Goal: Task Accomplishment & Management: Manage account settings

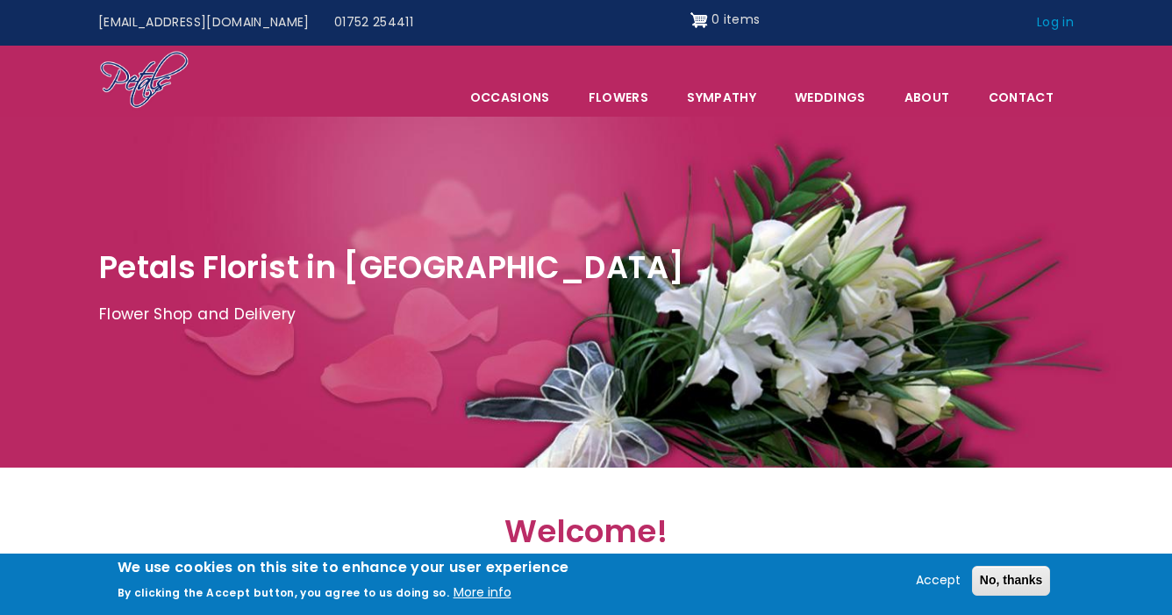
click at [1060, 25] on link "Log in" at bounding box center [1054, 22] width 61 height 33
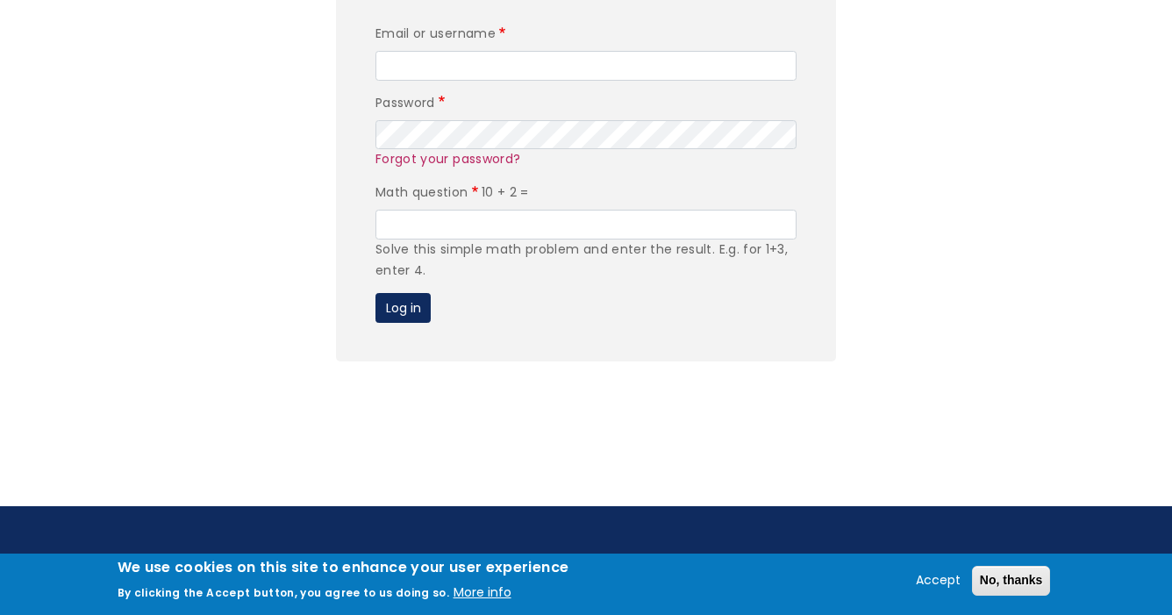
scroll to position [382, 0]
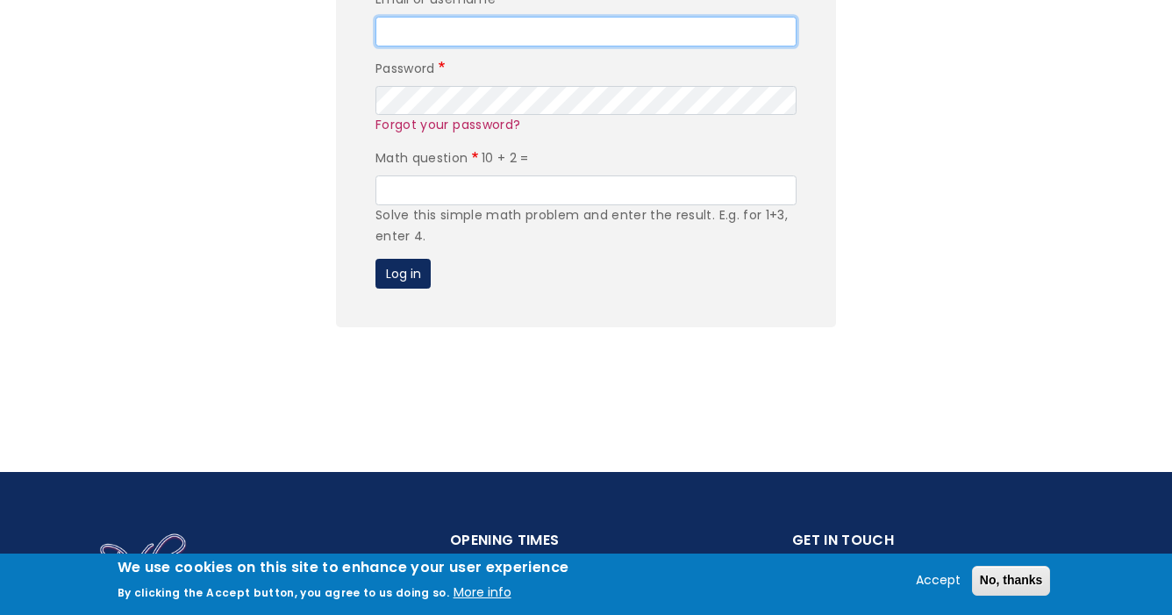
type input "admin"
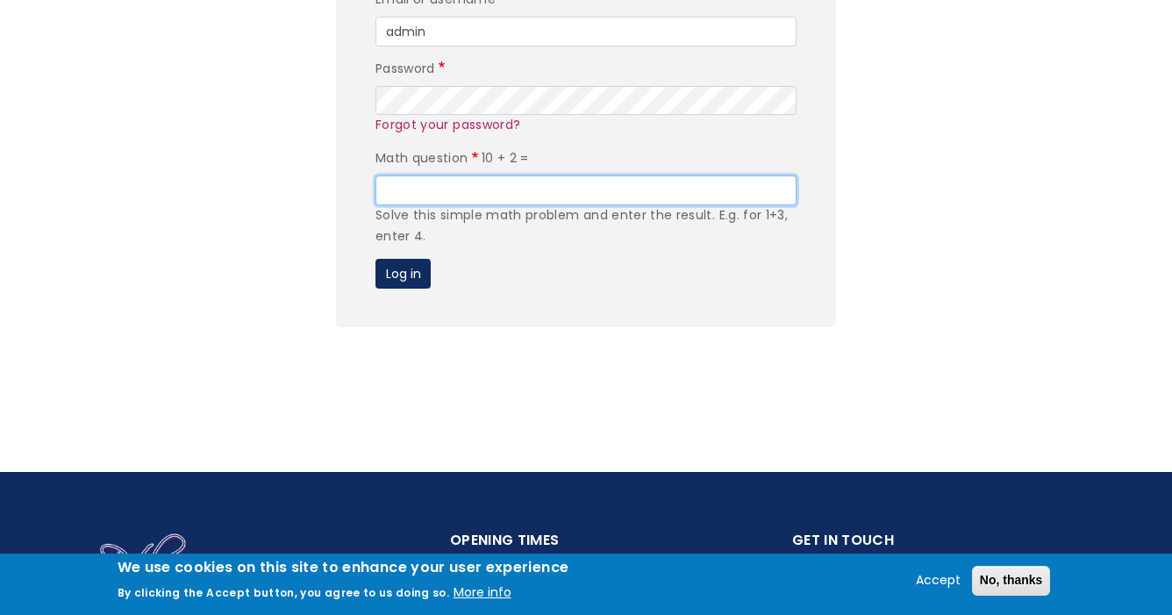
click at [586, 189] on input "Math question" at bounding box center [585, 190] width 421 height 30
type input "12"
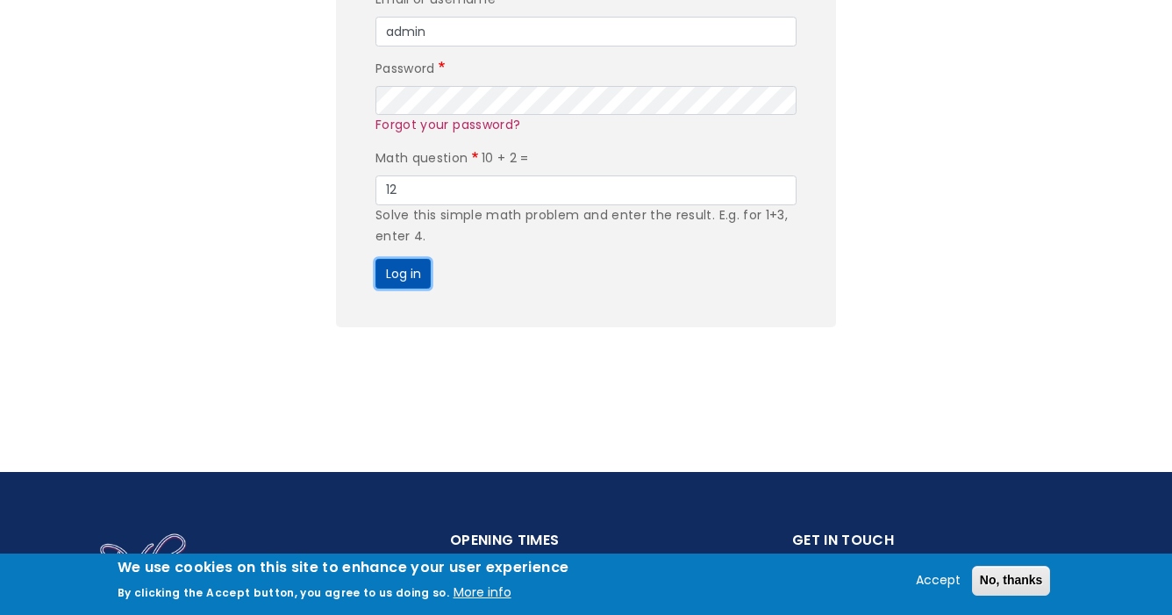
click at [400, 279] on button "Log in" at bounding box center [402, 274] width 55 height 30
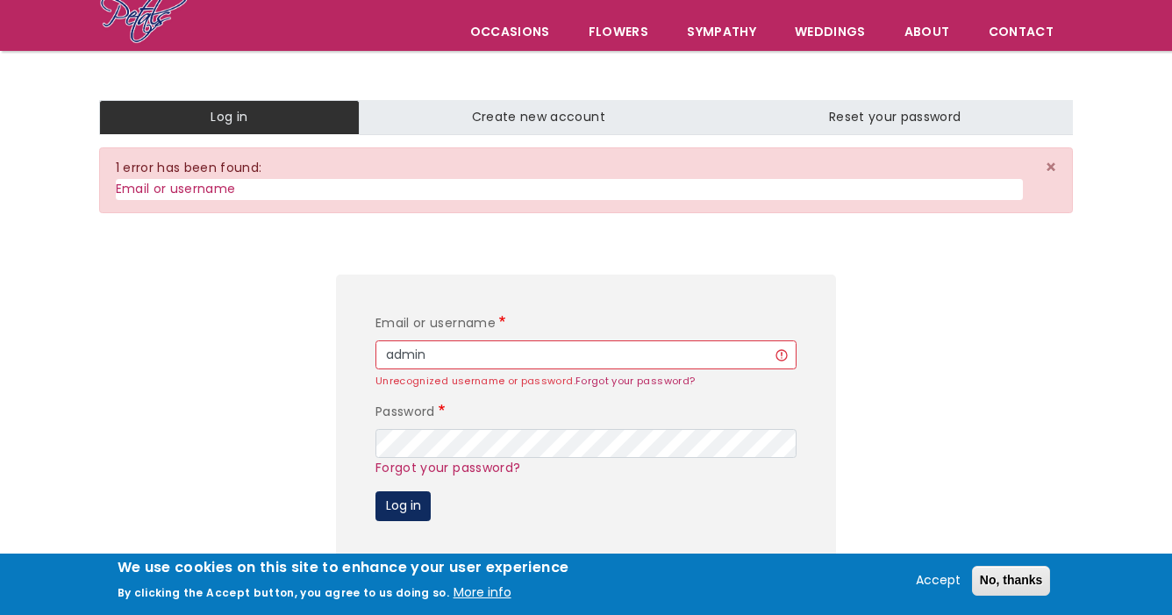
scroll to position [137, 0]
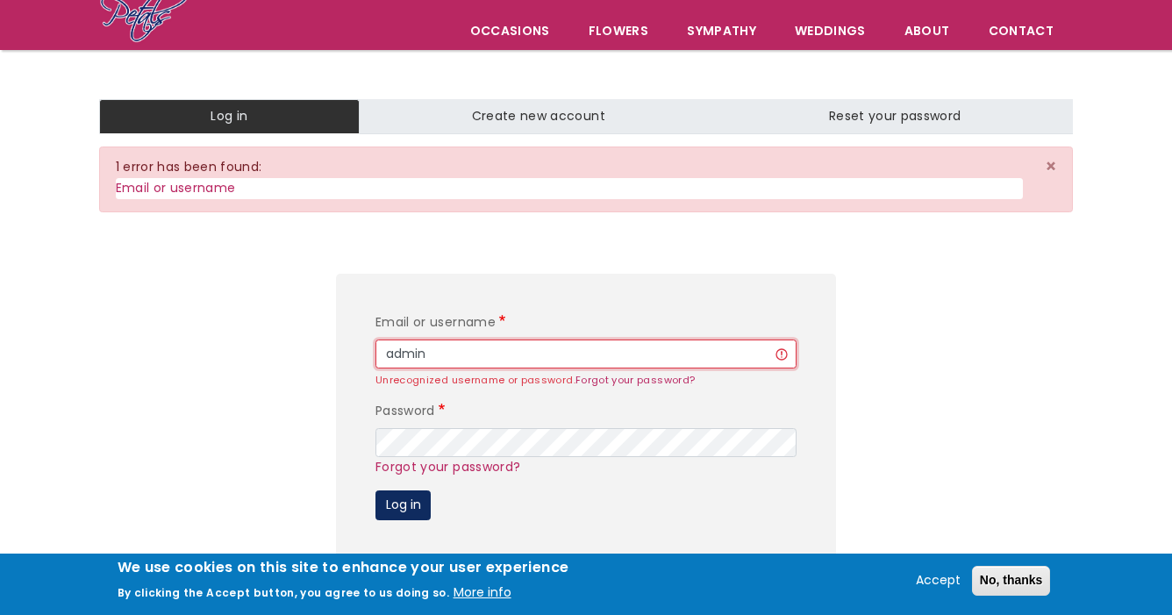
click at [482, 357] on input "admin" at bounding box center [585, 354] width 421 height 30
click at [406, 501] on button "Log in" at bounding box center [402, 505] width 55 height 30
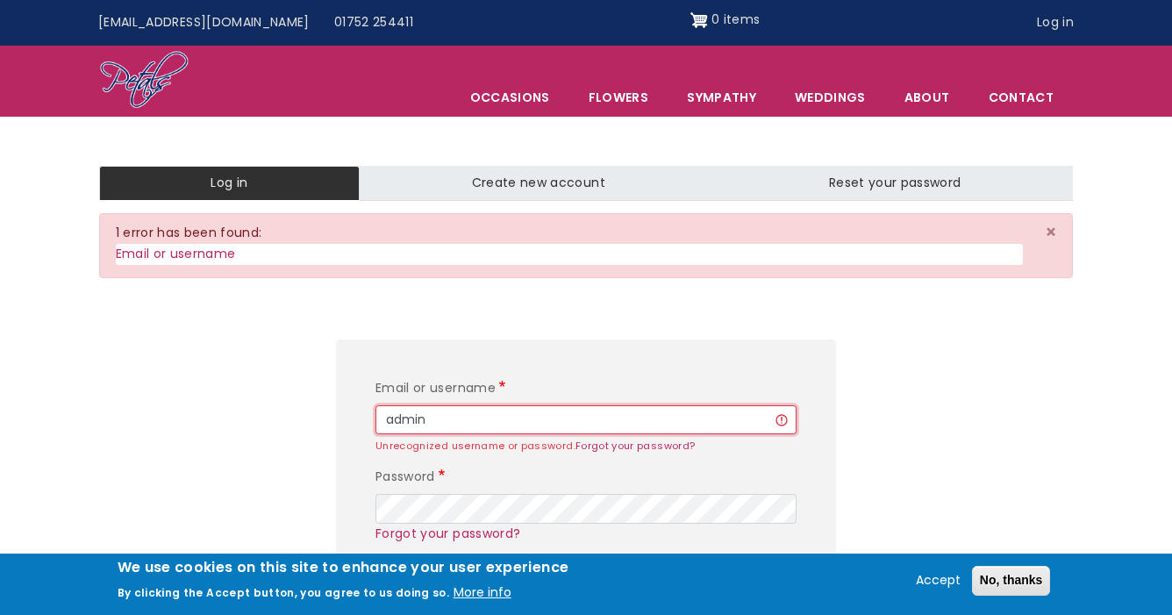
click at [446, 420] on input "admin" at bounding box center [585, 420] width 421 height 30
type input "a"
type input "[EMAIL_ADDRESS][DOMAIN_NAME]"
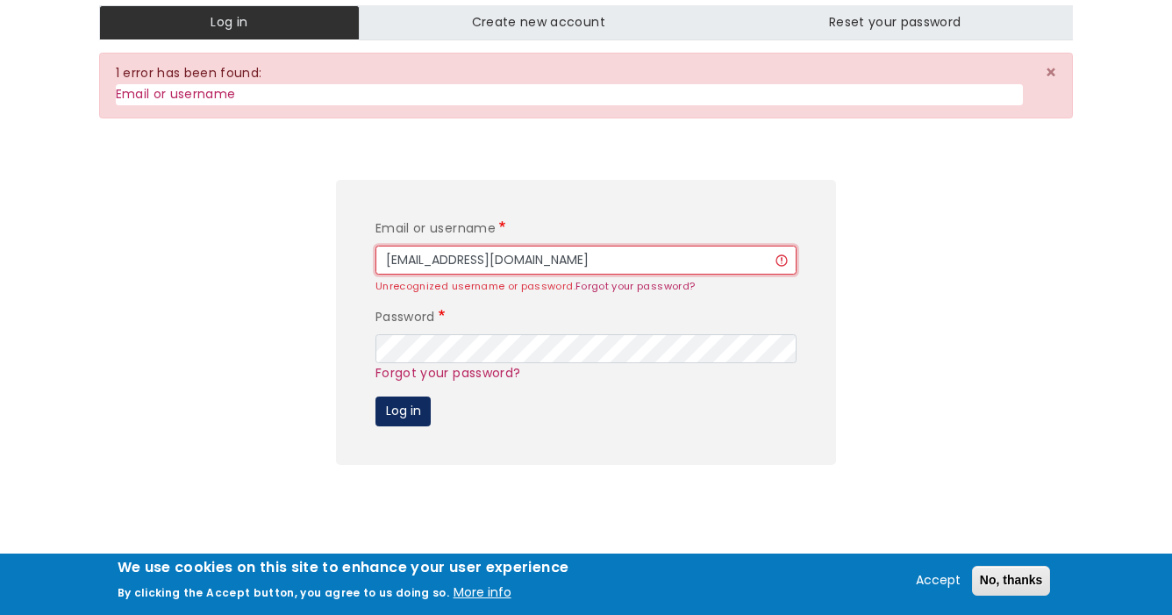
scroll to position [260, 0]
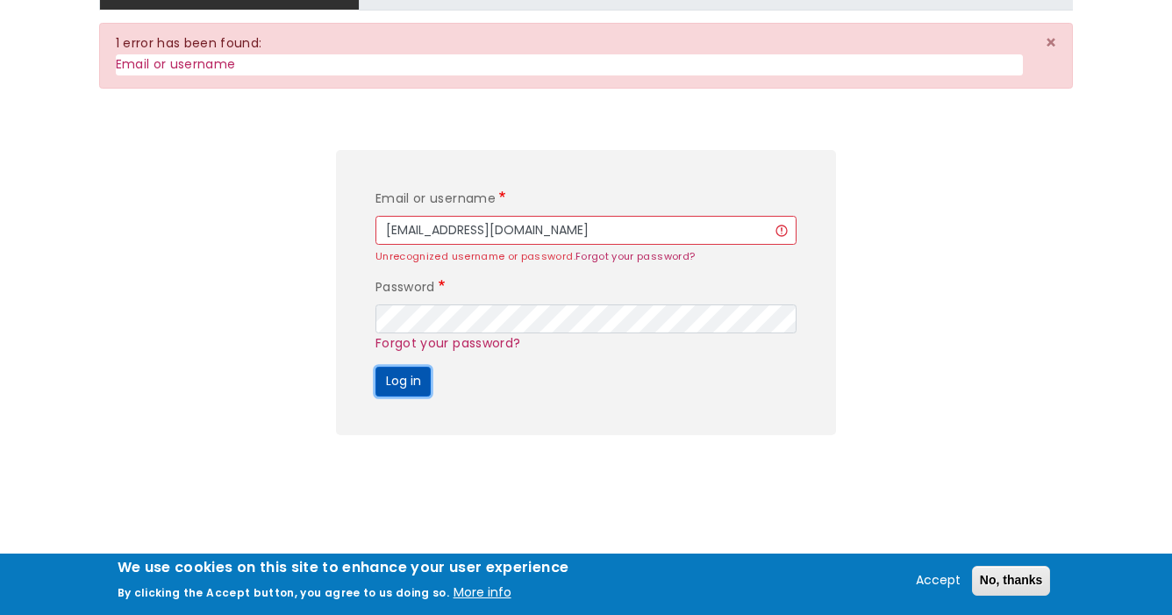
click at [398, 384] on button "Log in" at bounding box center [402, 382] width 55 height 30
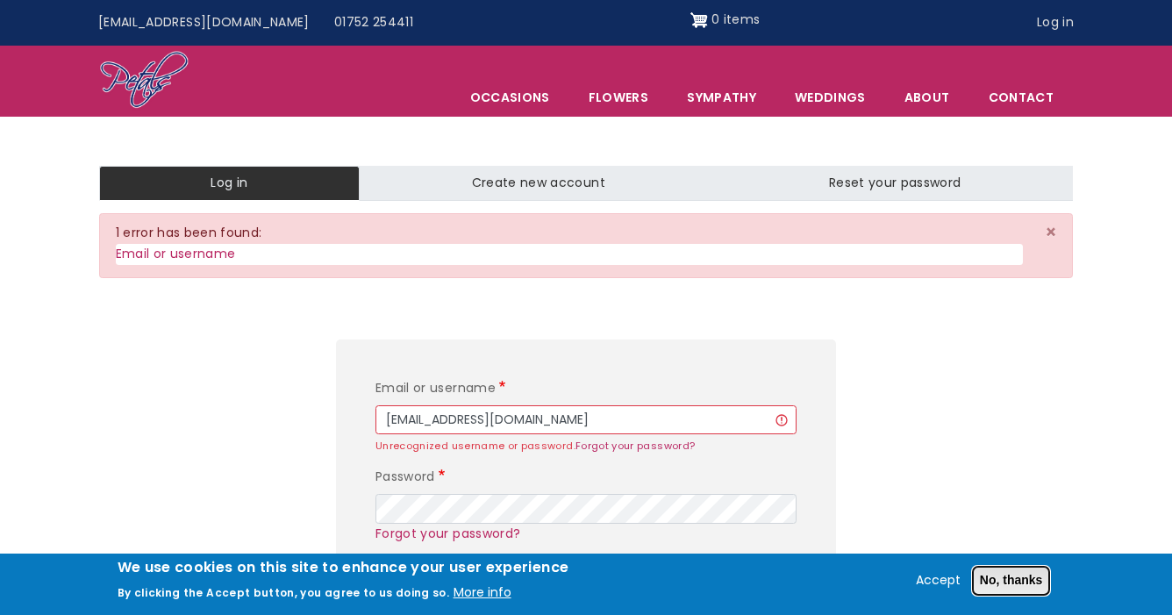
click at [994, 585] on button "No, thanks" at bounding box center [1011, 581] width 79 height 30
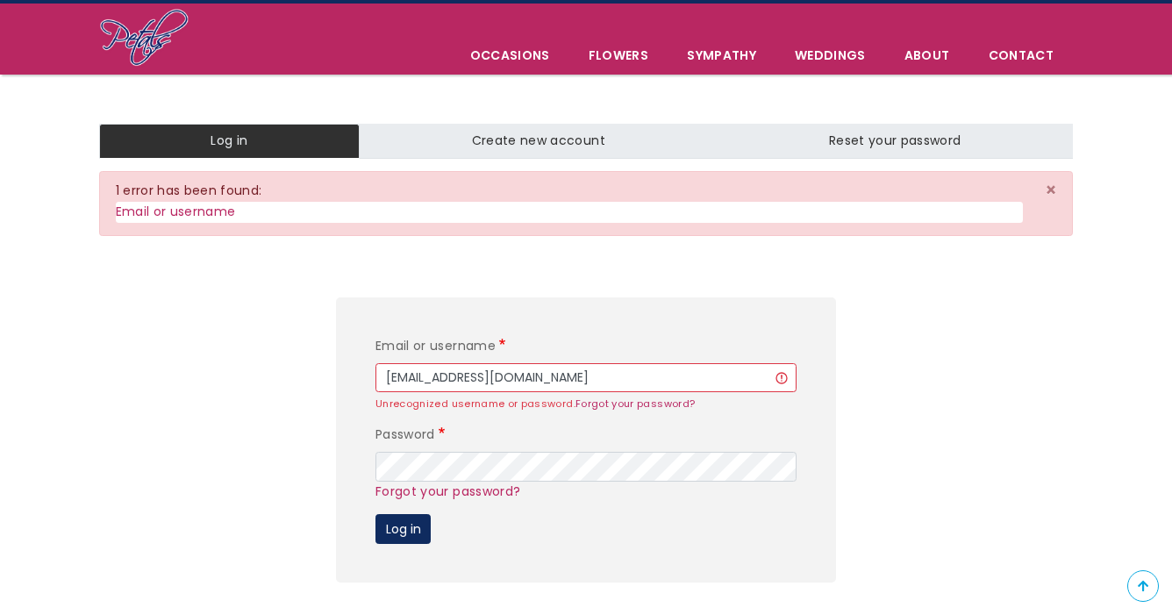
scroll to position [46, 0]
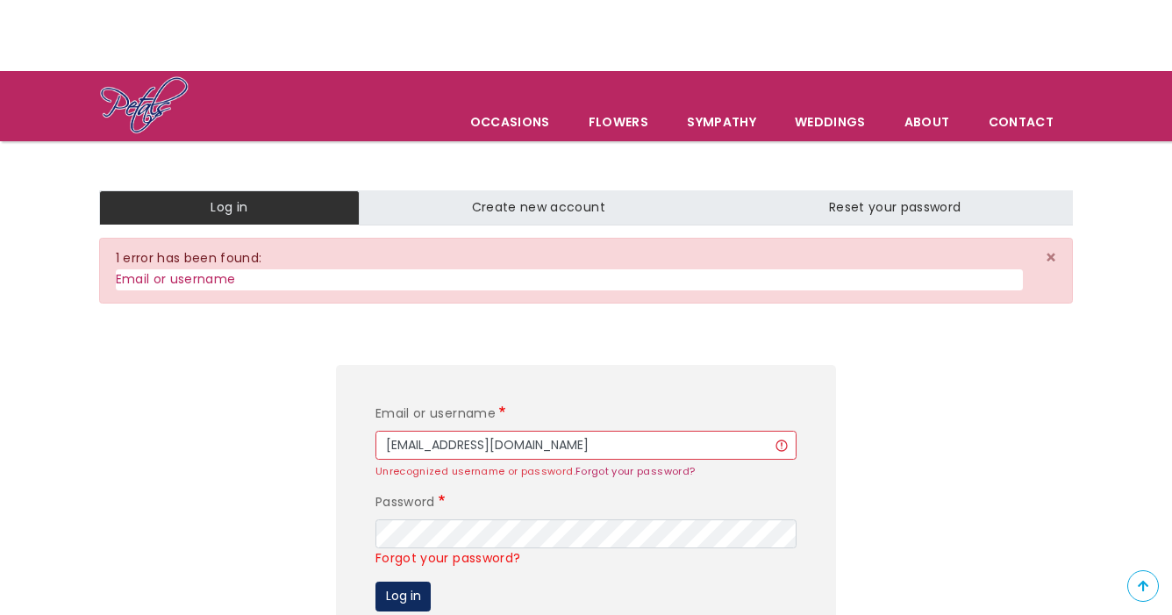
click at [489, 559] on link "Forgot your password?" at bounding box center [447, 558] width 145 height 18
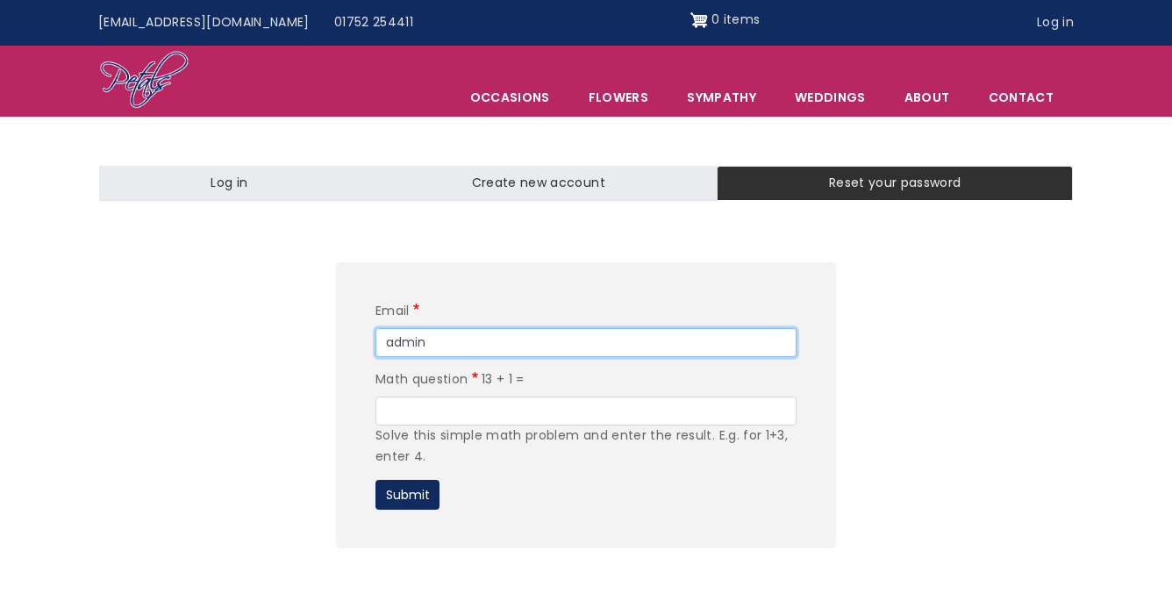
click at [435, 345] on input "admin" at bounding box center [585, 343] width 421 height 30
type input "a"
type input "[EMAIL_ADDRESS][DOMAIN_NAME]"
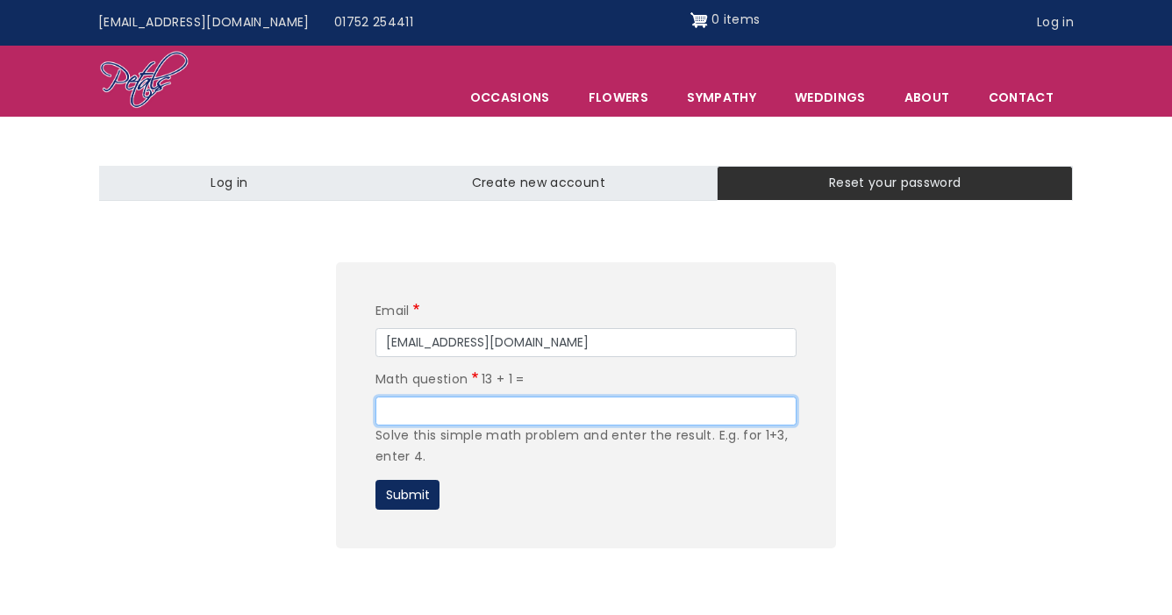
click at [453, 410] on input "Math question" at bounding box center [585, 411] width 421 height 30
type input "14"
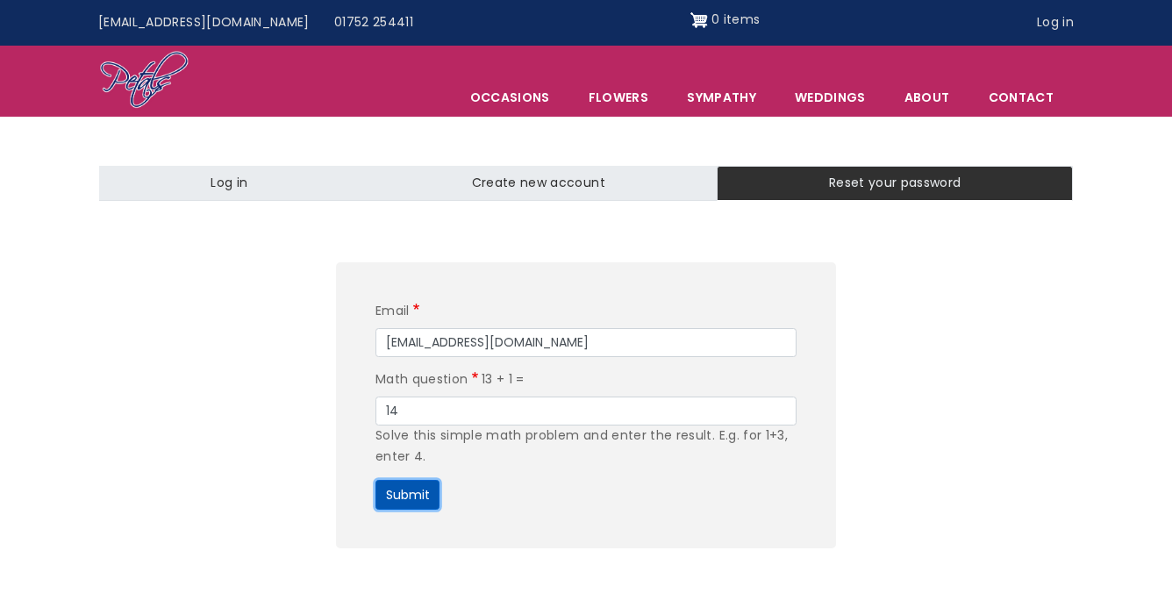
click at [408, 495] on button "Submit" at bounding box center [407, 495] width 64 height 30
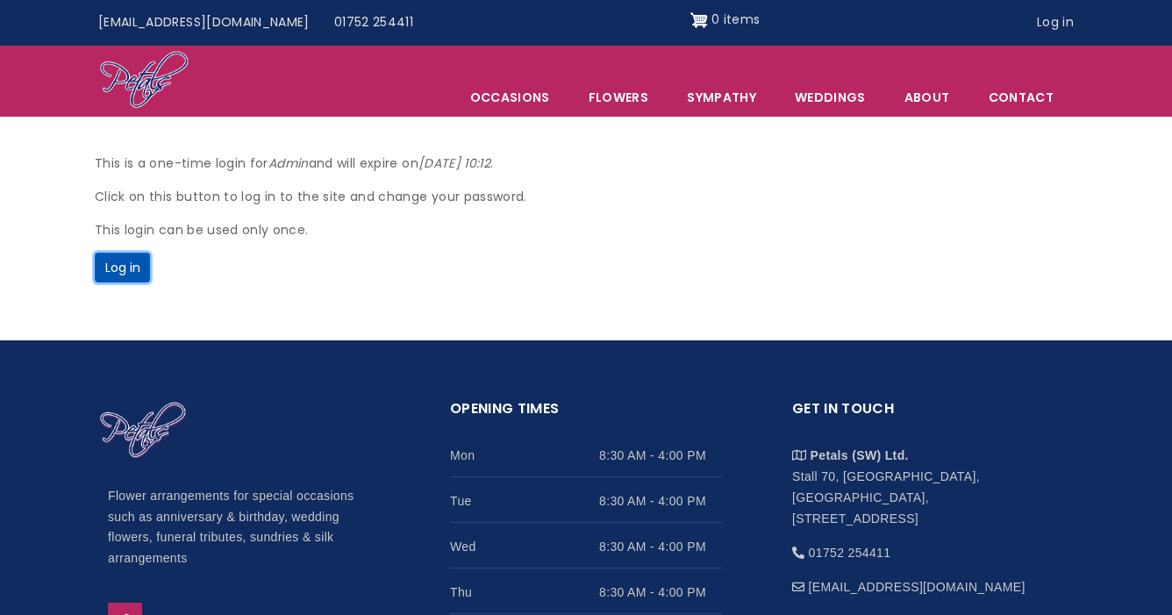
click at [127, 263] on button "Log in" at bounding box center [122, 268] width 55 height 30
